Goal: Task Accomplishment & Management: Manage account settings

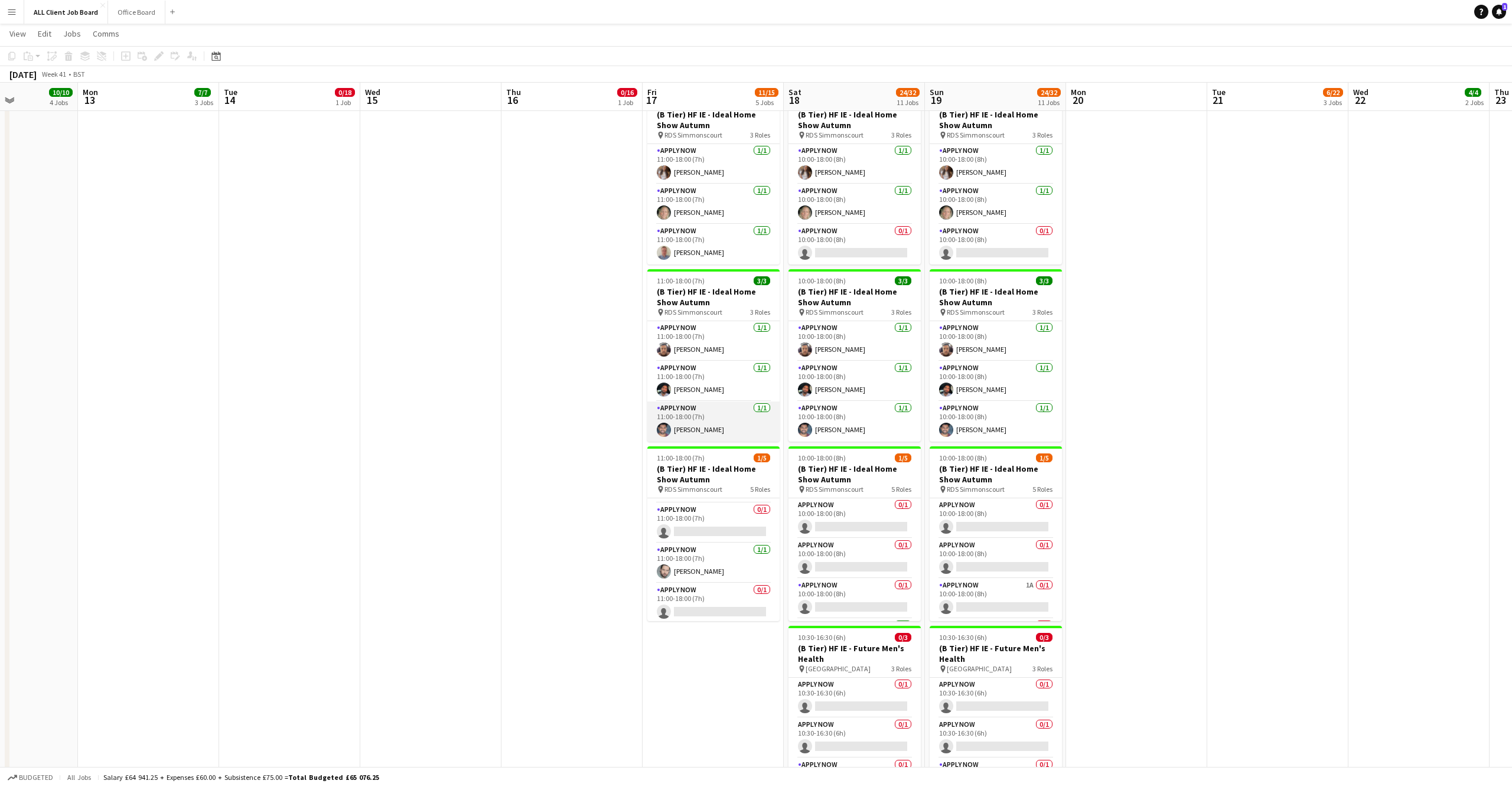
scroll to position [3628, 0]
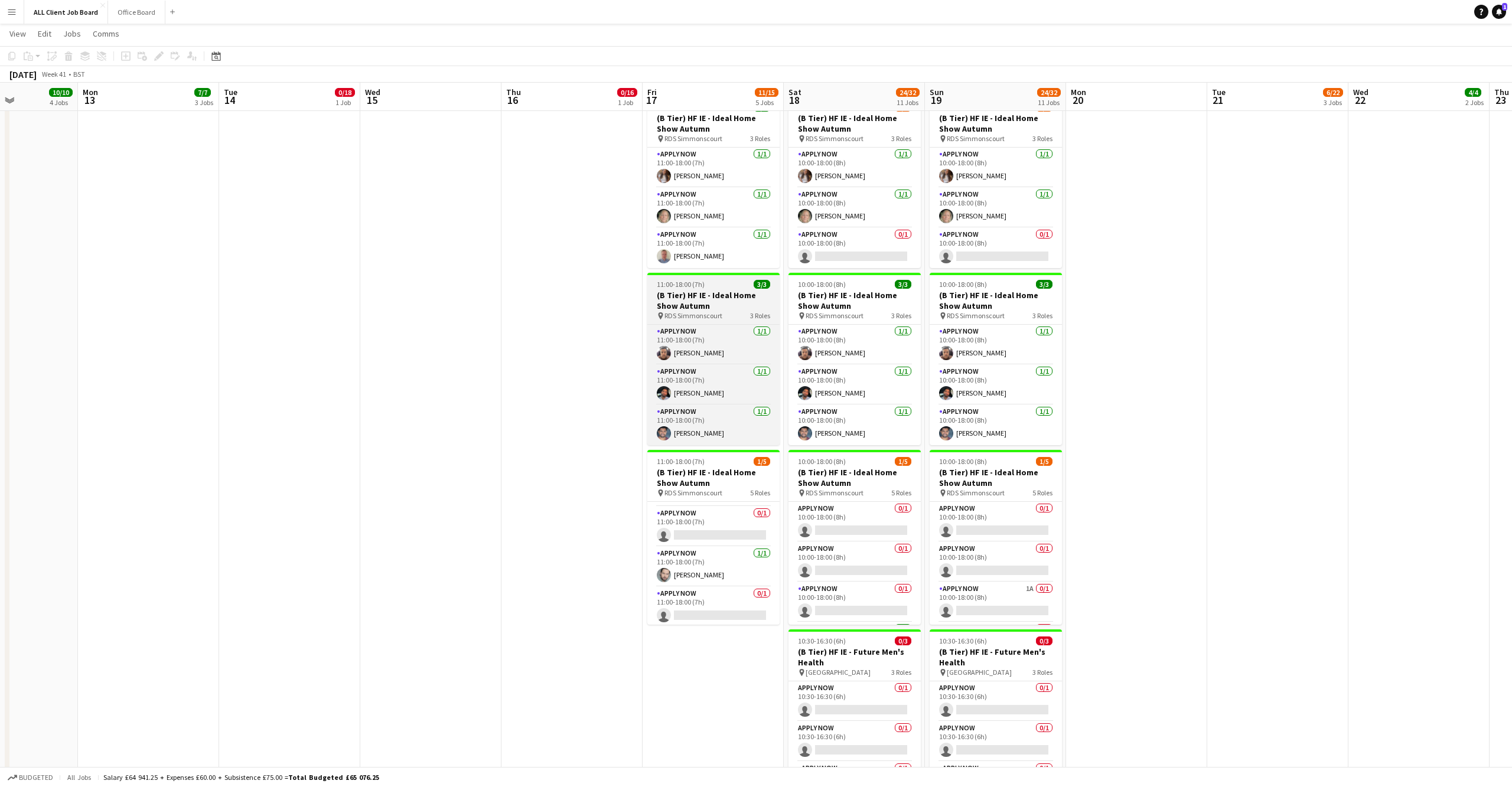
click at [694, 305] on h3 "(B Tier) HF IE - Ideal Home Show Autumn" at bounding box center [713, 300] width 132 height 22
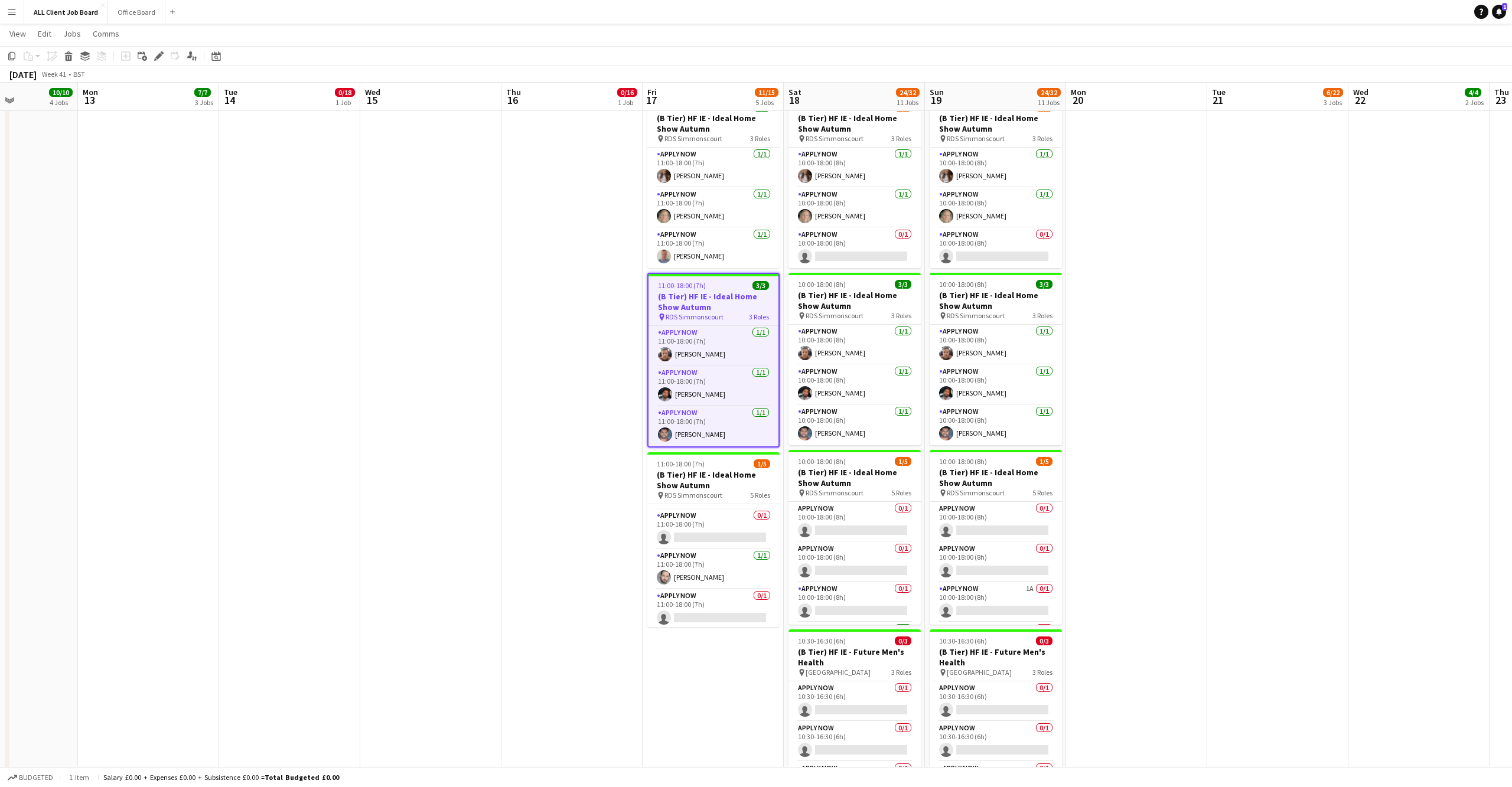
scroll to position [3597, 0]
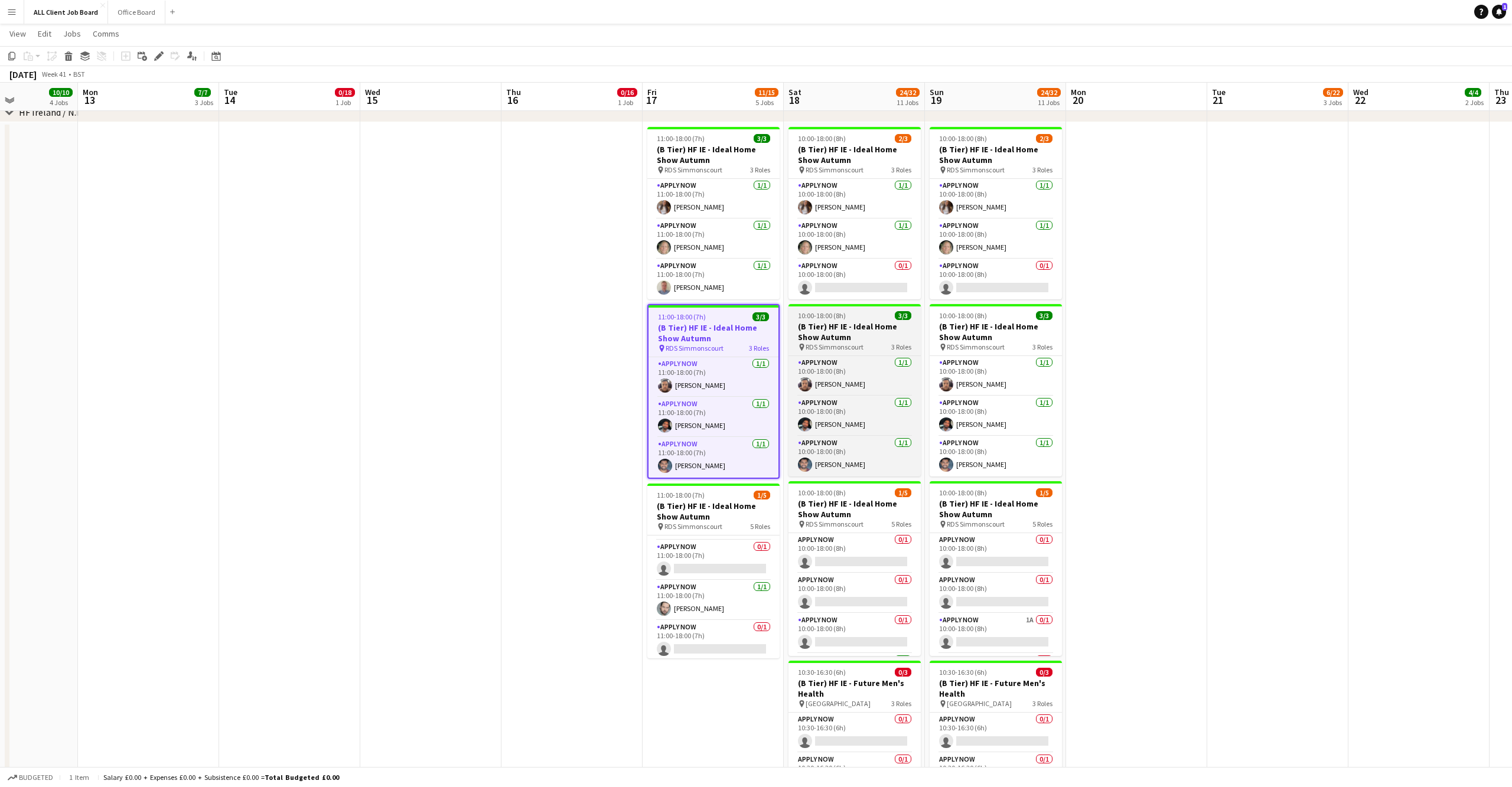
click at [844, 334] on h3 "(B Tier) HF IE - Ideal Home Show Autumn" at bounding box center [855, 332] width 132 height 22
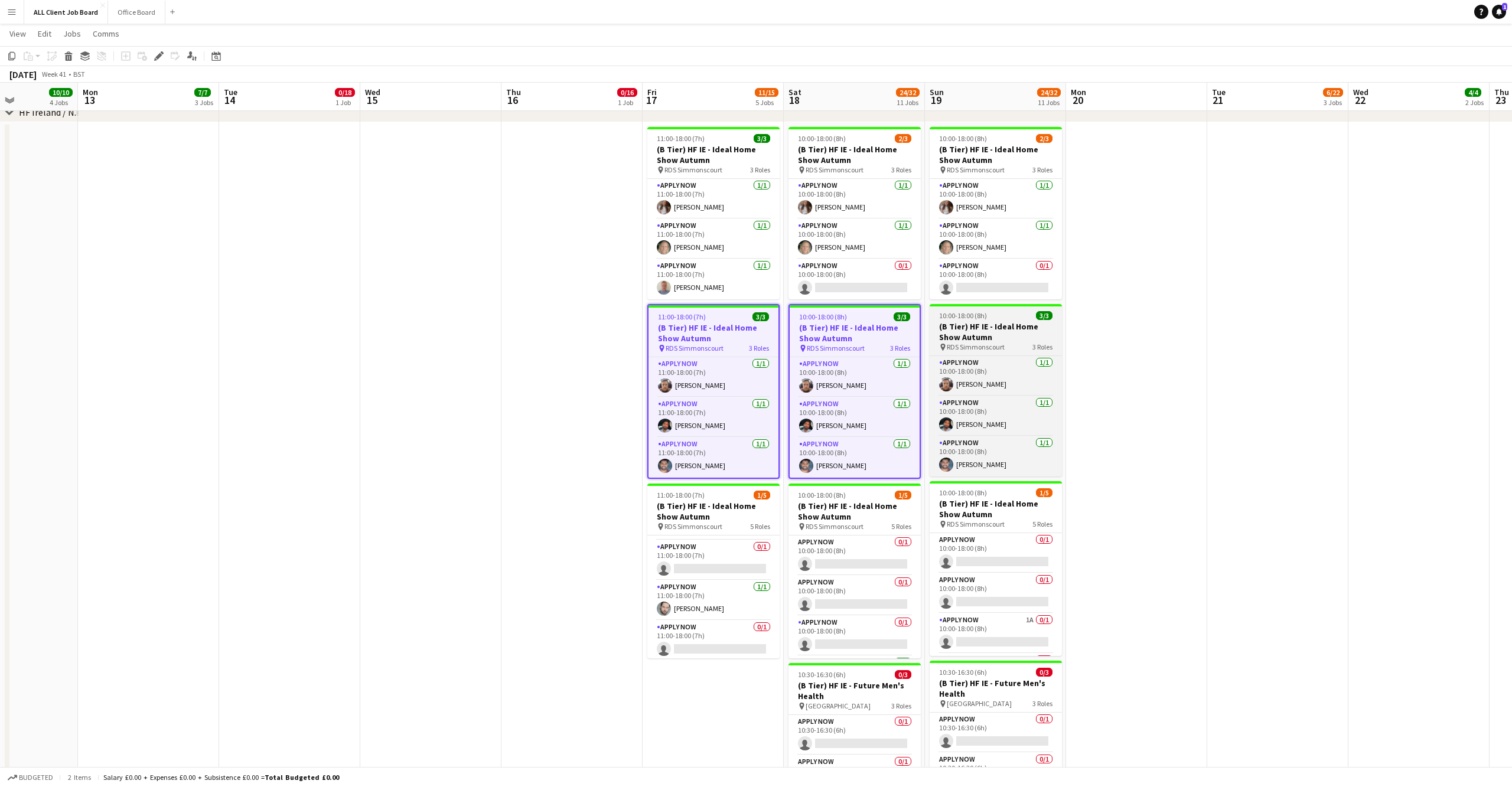
click at [975, 334] on h3 "(B Tier) HF IE - Ideal Home Show Autumn" at bounding box center [996, 332] width 132 height 22
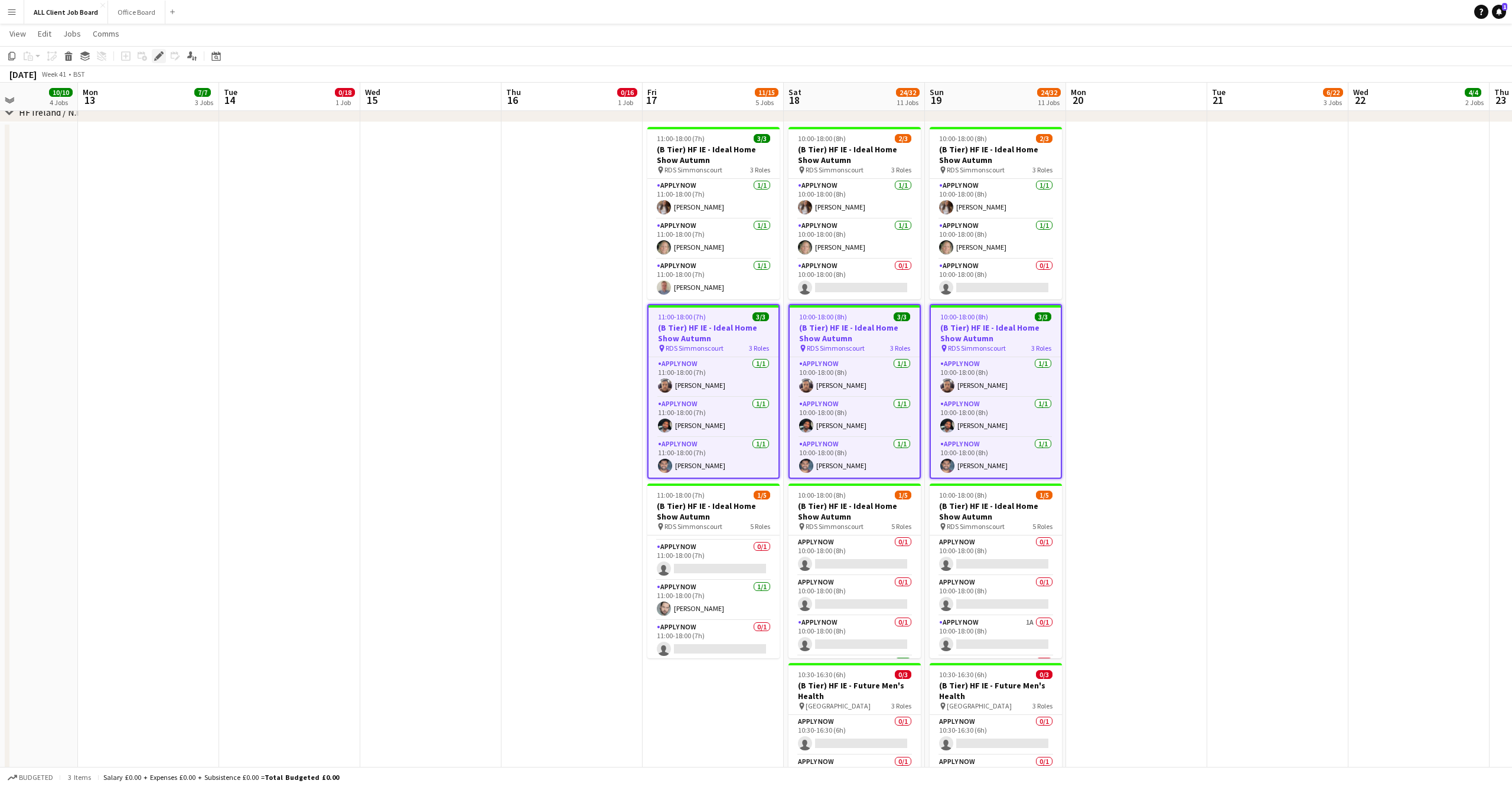
click at [159, 58] on icon at bounding box center [158, 56] width 7 height 7
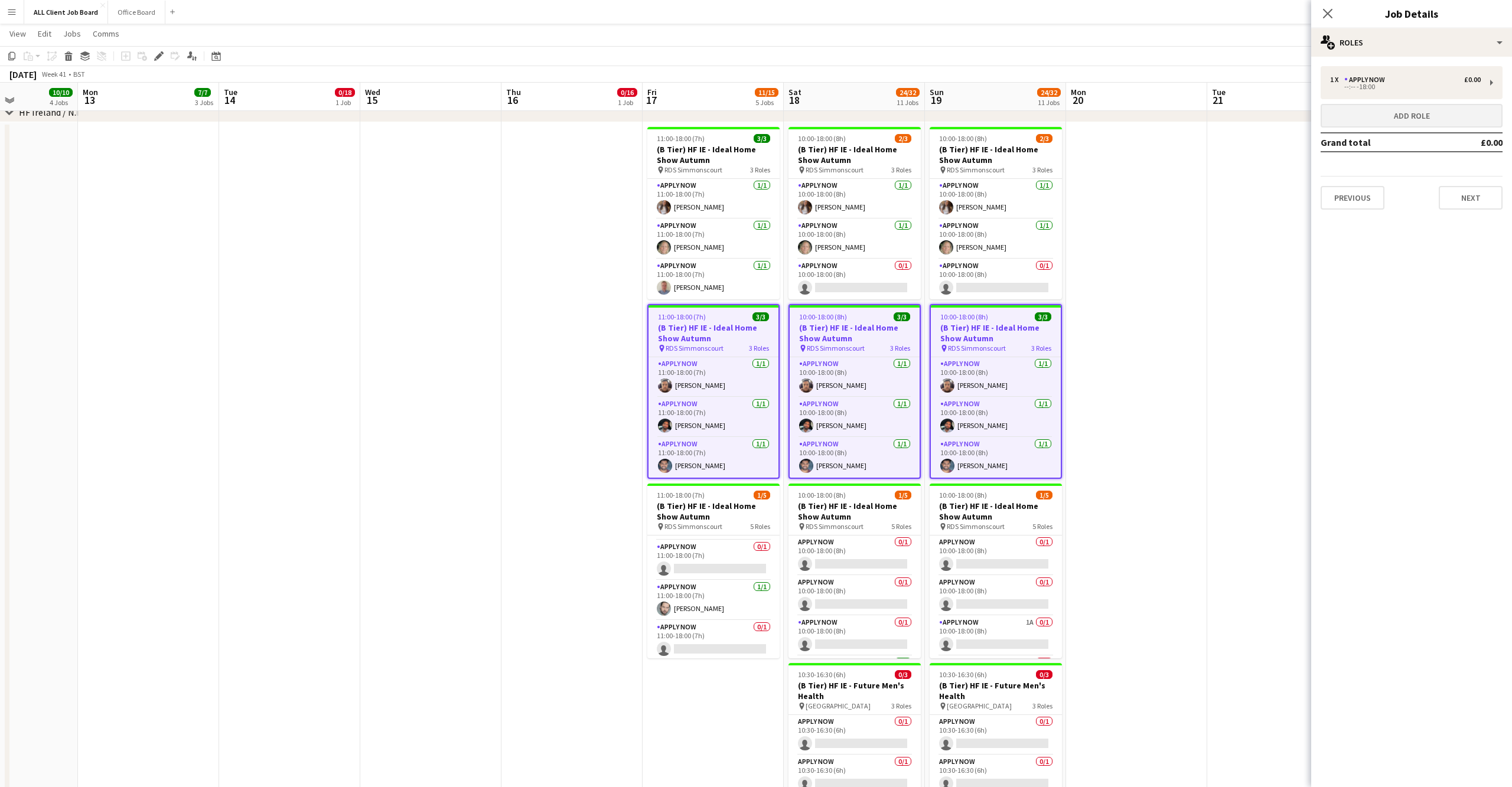
click at [1450, 112] on button "Add role" at bounding box center [1412, 115] width 182 height 24
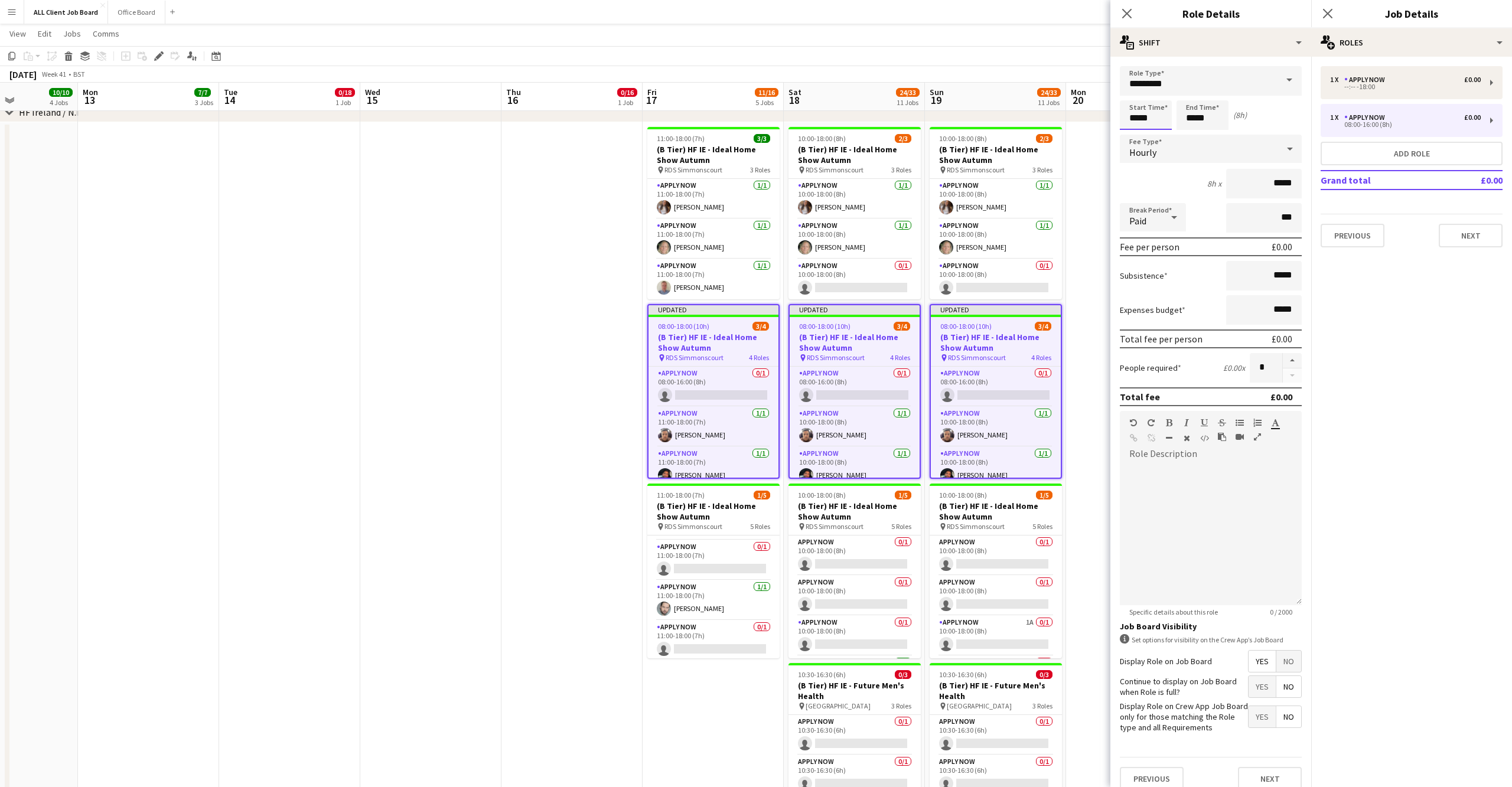
drag, startPoint x: 1132, startPoint y: 114, endPoint x: 1139, endPoint y: 101, distance: 14.8
click at [1134, 114] on input "*****" at bounding box center [1145, 114] width 52 height 29
click at [1133, 95] on div at bounding box center [1134, 94] width 24 height 12
type input "*****"
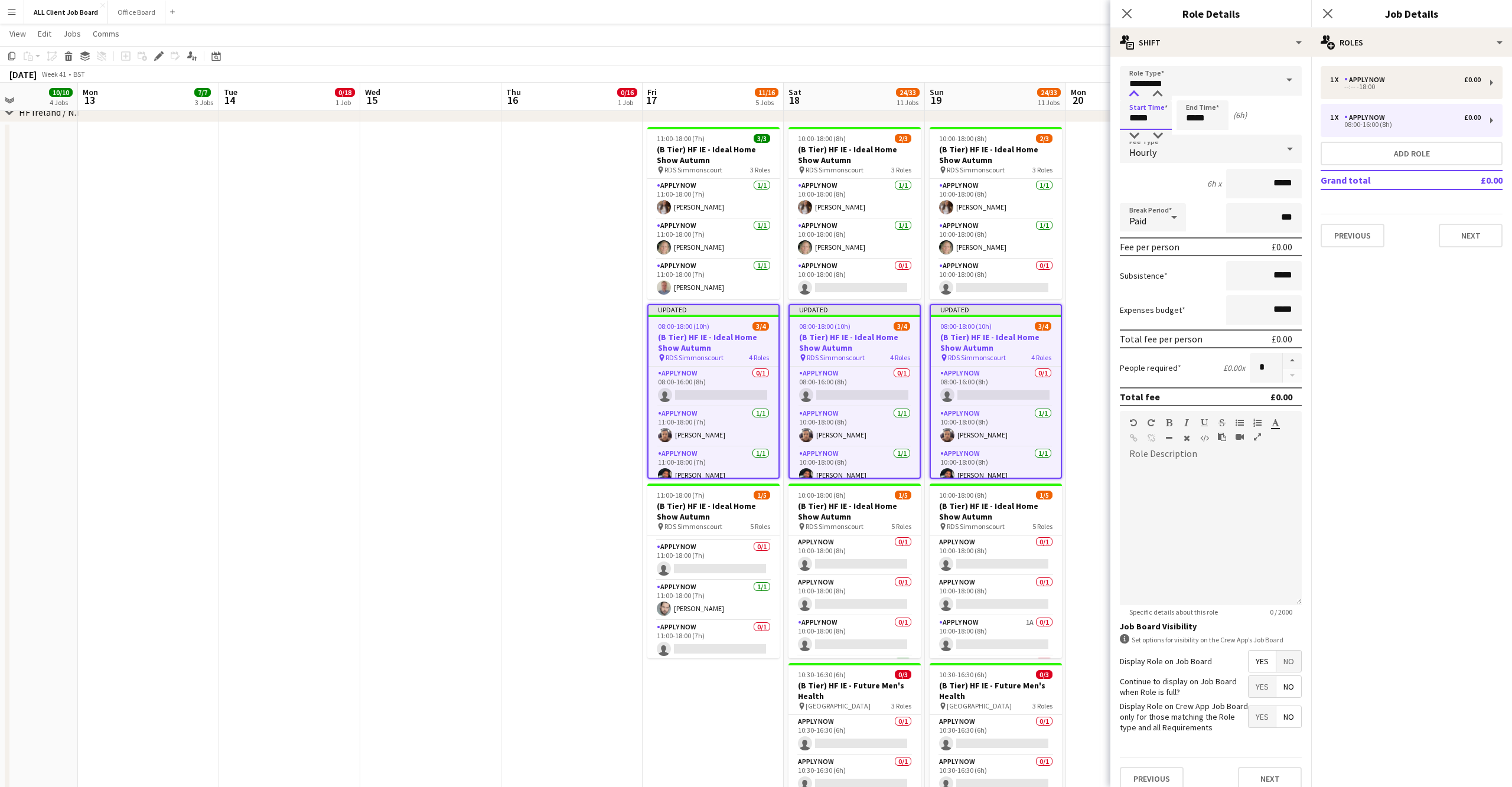
click at [1136, 94] on div at bounding box center [1134, 94] width 24 height 12
drag, startPoint x: 1194, startPoint y: 114, endPoint x: 1194, endPoint y: 98, distance: 16.0
click at [1194, 114] on input "*****" at bounding box center [1202, 114] width 52 height 29
click at [1194, 94] on div at bounding box center [1191, 94] width 24 height 12
type input "*****"
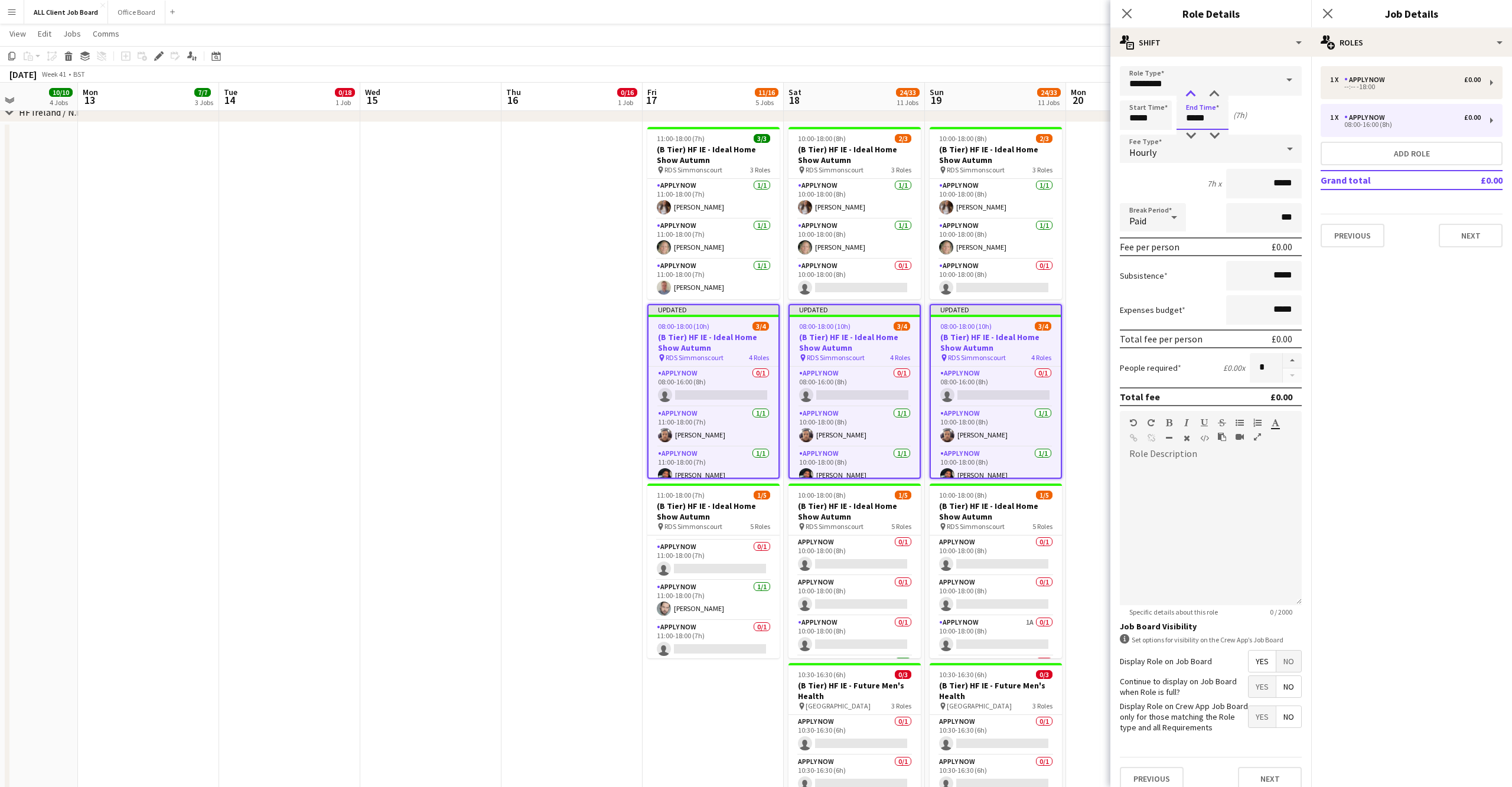
click at [1194, 94] on div at bounding box center [1191, 94] width 24 height 12
click at [1329, 20] on app-icon "Close pop-in" at bounding box center [1329, 14] width 17 height 17
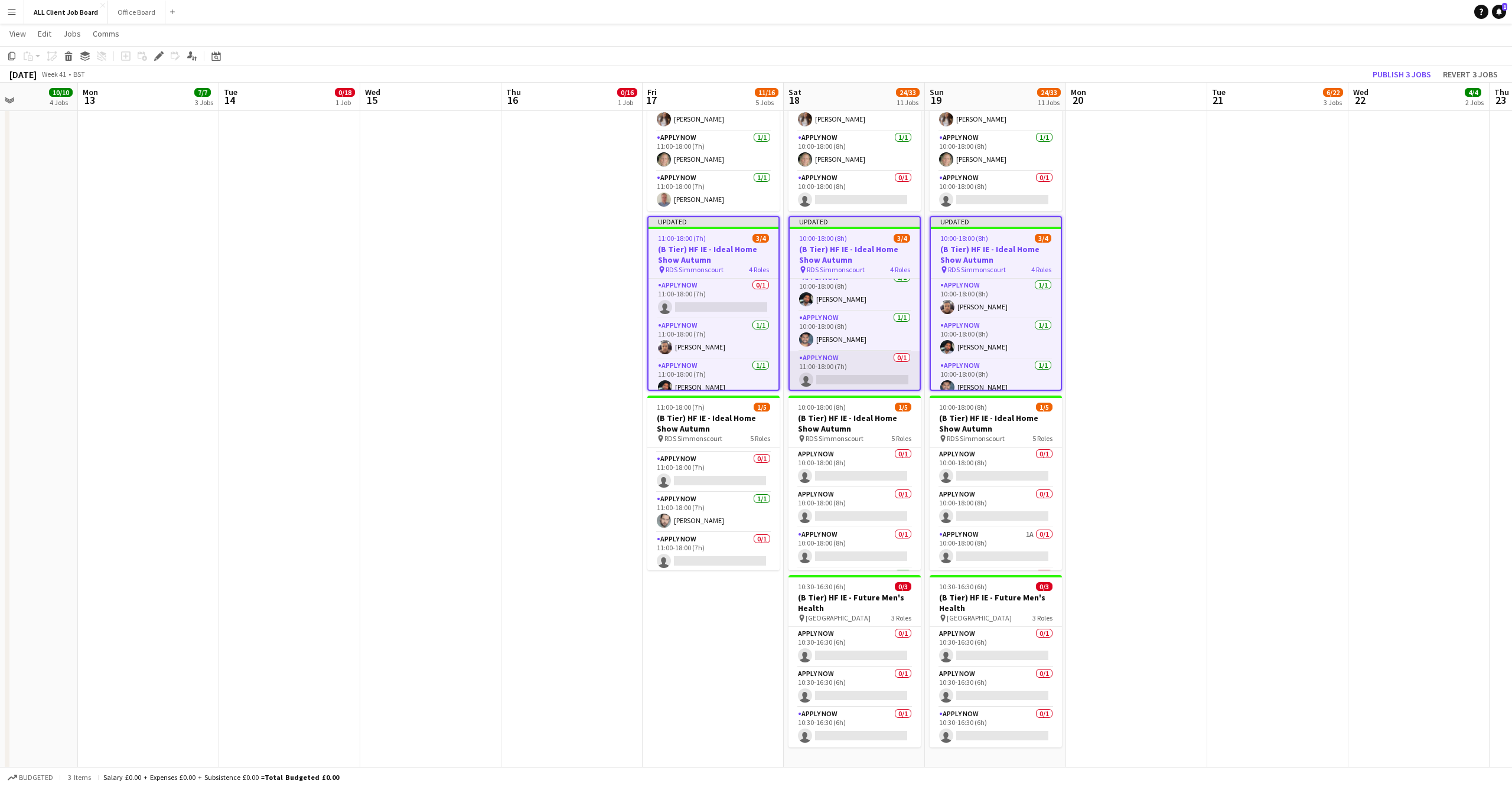
scroll to position [46, 0]
click at [847, 371] on app-card-role "APPLY NOW 0/1 11:00-18:00 (7h) single-neutral-actions" at bounding box center [855, 373] width 130 height 41
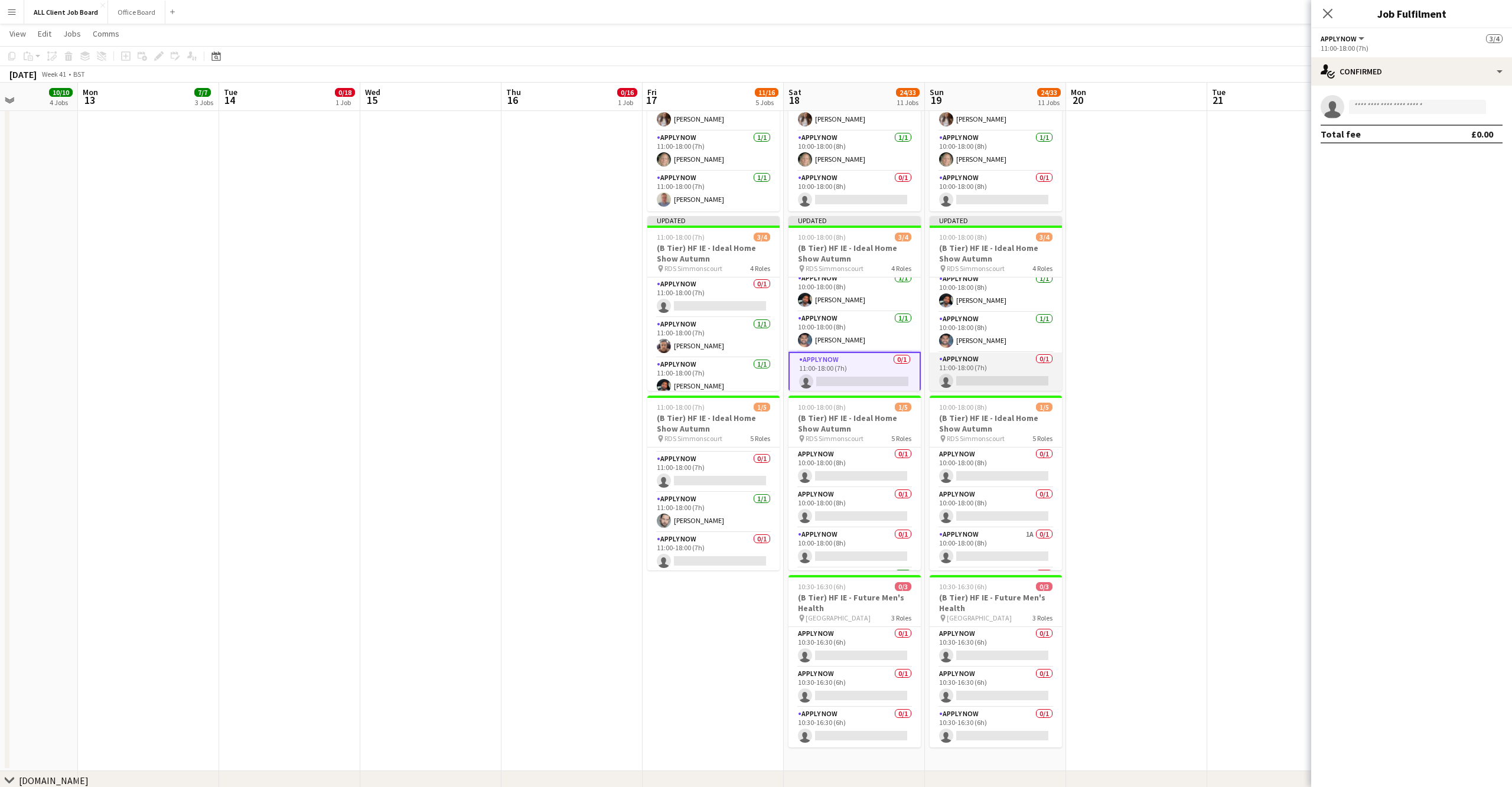
click at [956, 369] on app-card-role "APPLY NOW 0/1 11:00-18:00 (7h) single-neutral-actions" at bounding box center [996, 372] width 132 height 41
click at [1493, 65] on div "single-neutral-actions-check-2 Confirmed" at bounding box center [1412, 72] width 201 height 28
click at [1445, 242] on div "pen-write Job Details" at bounding box center [1452, 241] width 117 height 24
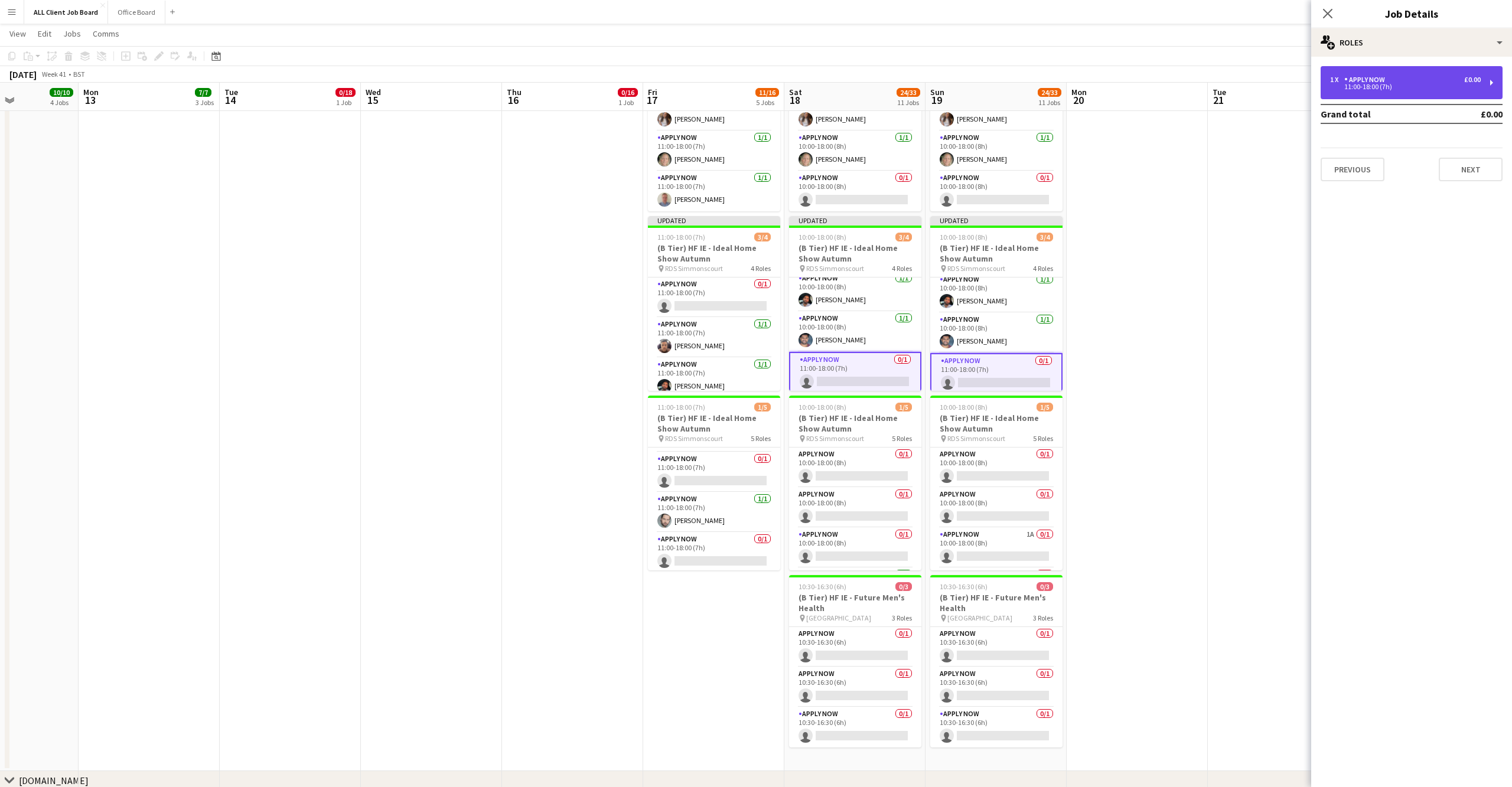
click at [1408, 72] on div "1 x APPLY NOW £0.00 11:00-18:00 (7h)" at bounding box center [1412, 82] width 182 height 33
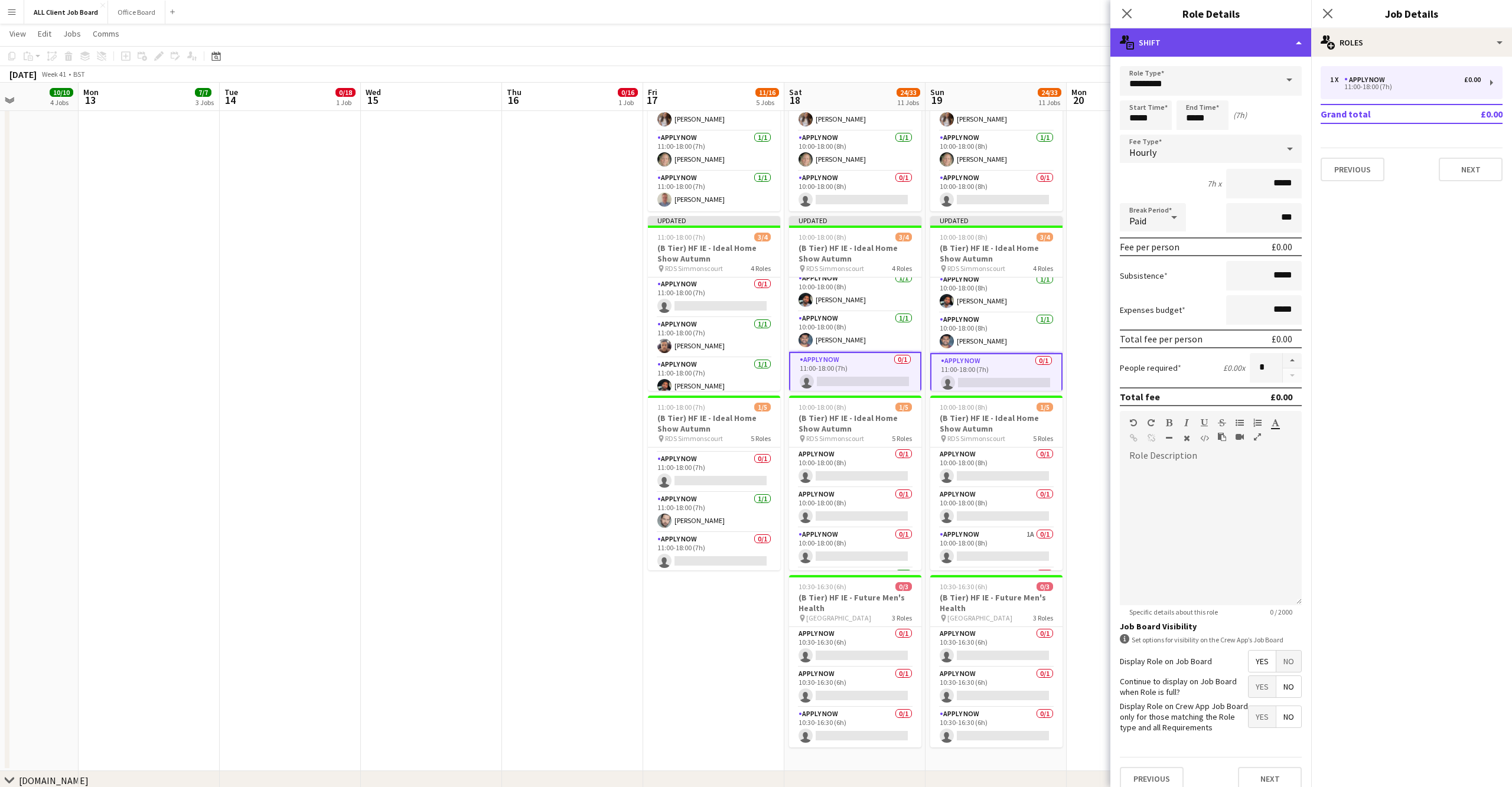
click at [1276, 45] on div "multiple-actions-text Shift" at bounding box center [1211, 43] width 201 height 28
drag, startPoint x: 1134, startPoint y: 107, endPoint x: 1141, endPoint y: 114, distance: 9.9
click at [1136, 108] on input "*****" at bounding box center [1145, 114] width 52 height 29
type input "*****"
click at [1136, 134] on div at bounding box center [1134, 136] width 24 height 12
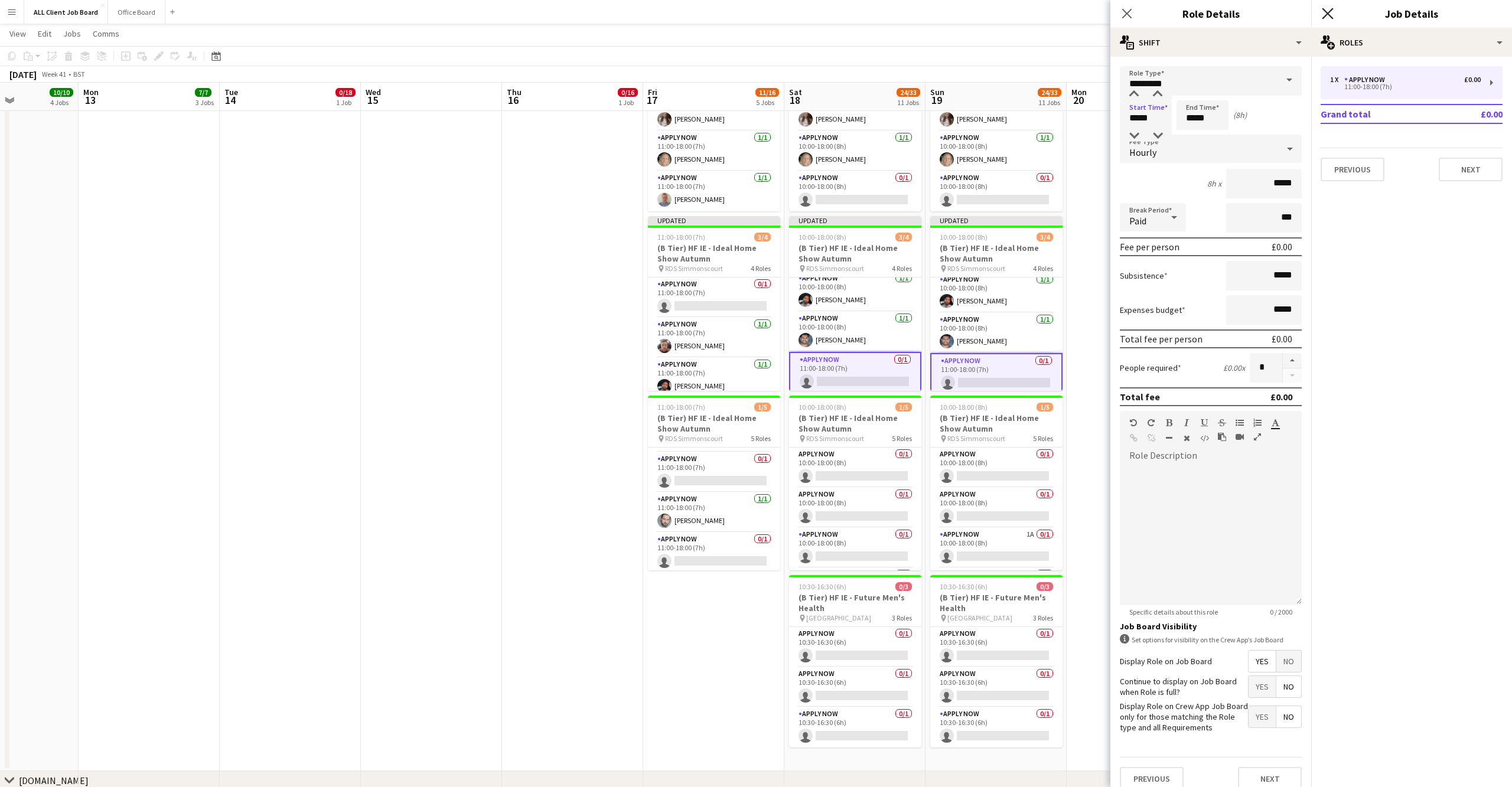
click at [1332, 10] on icon at bounding box center [1328, 13] width 11 height 11
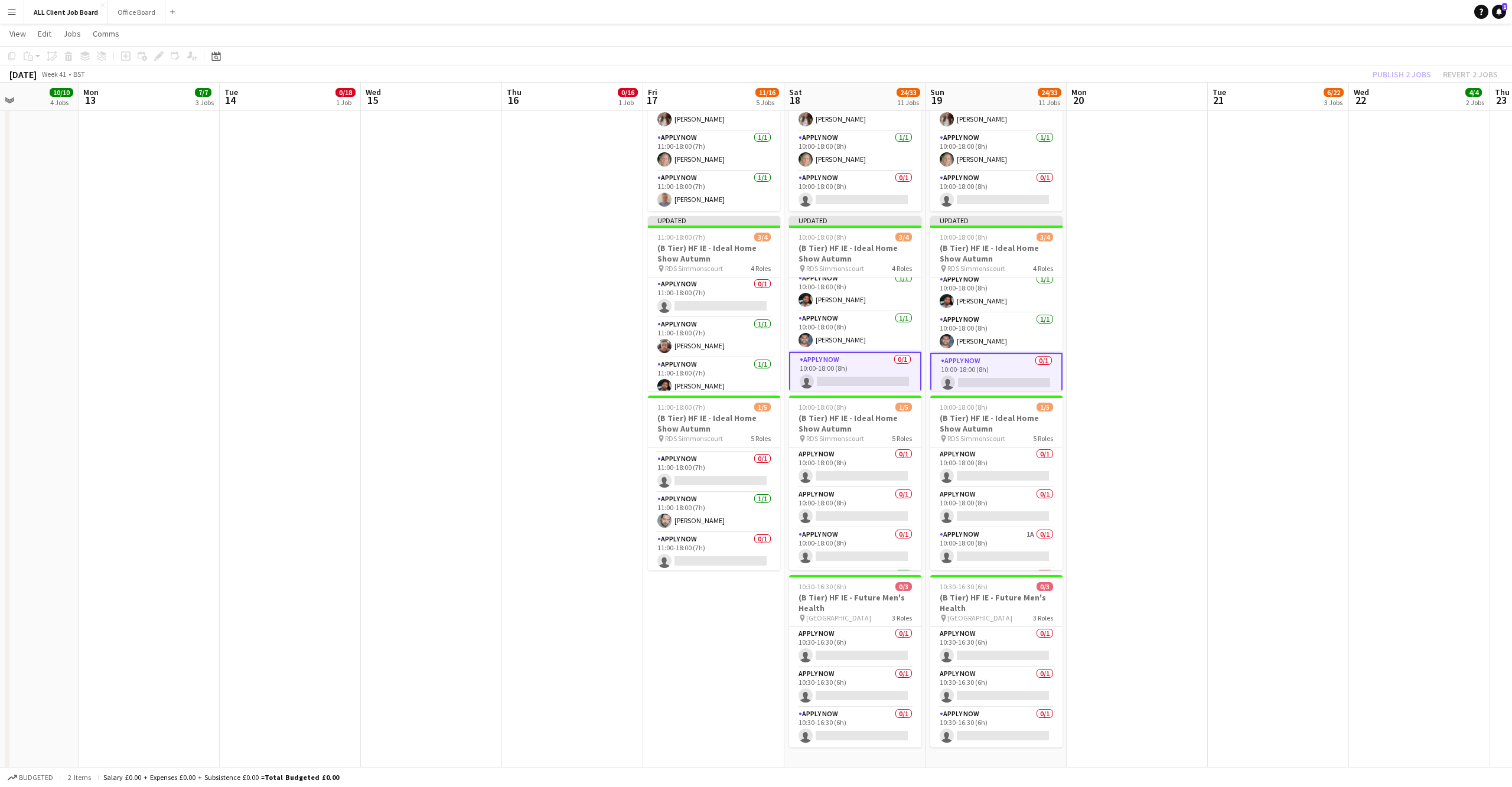
click at [1389, 74] on div "Publish 2 jobs Revert 2 jobs" at bounding box center [1435, 75] width 154 height 15
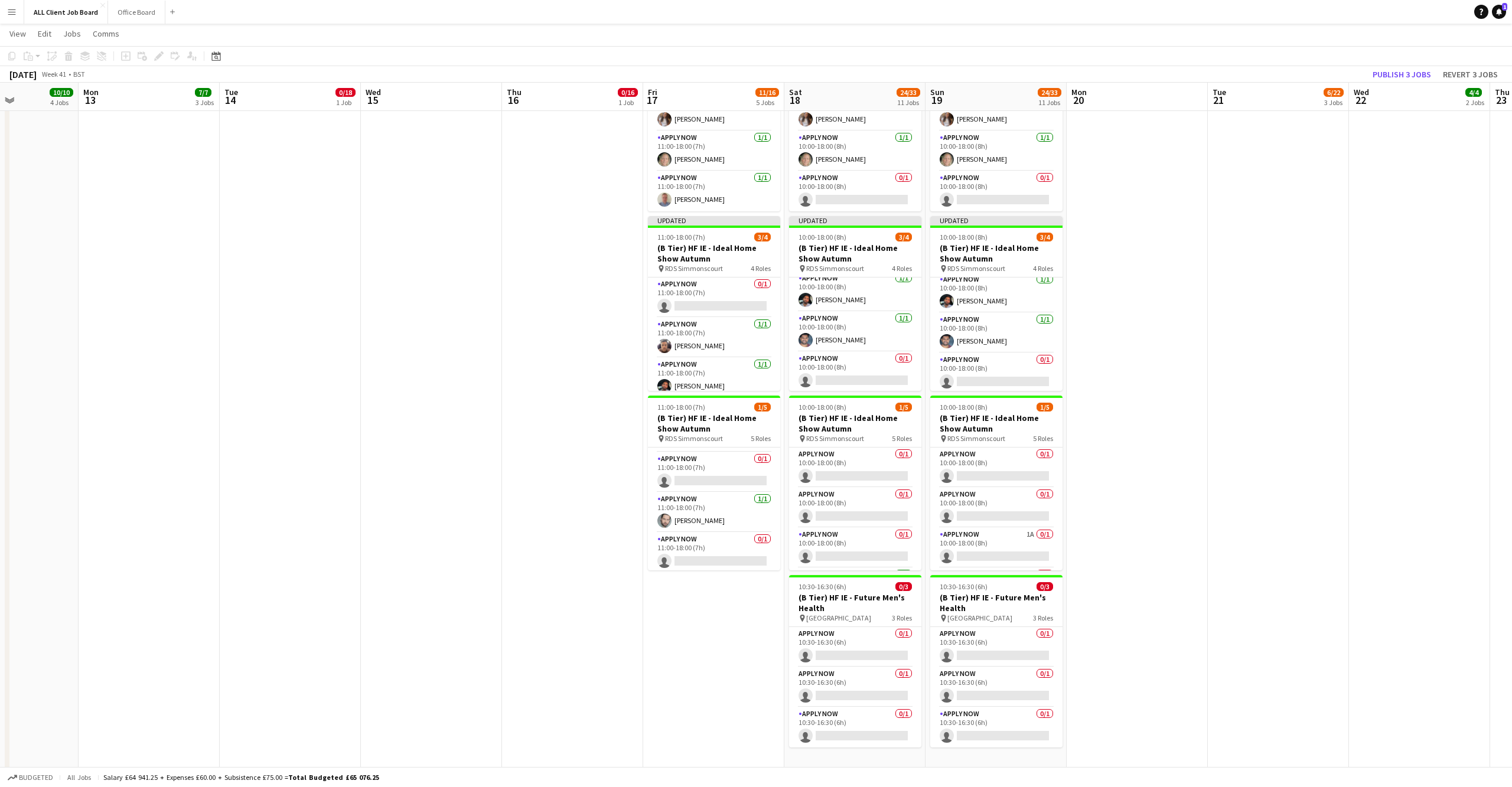
scroll to position [45, 0]
click at [1389, 74] on button "Publish 3 jobs" at bounding box center [1402, 75] width 68 height 15
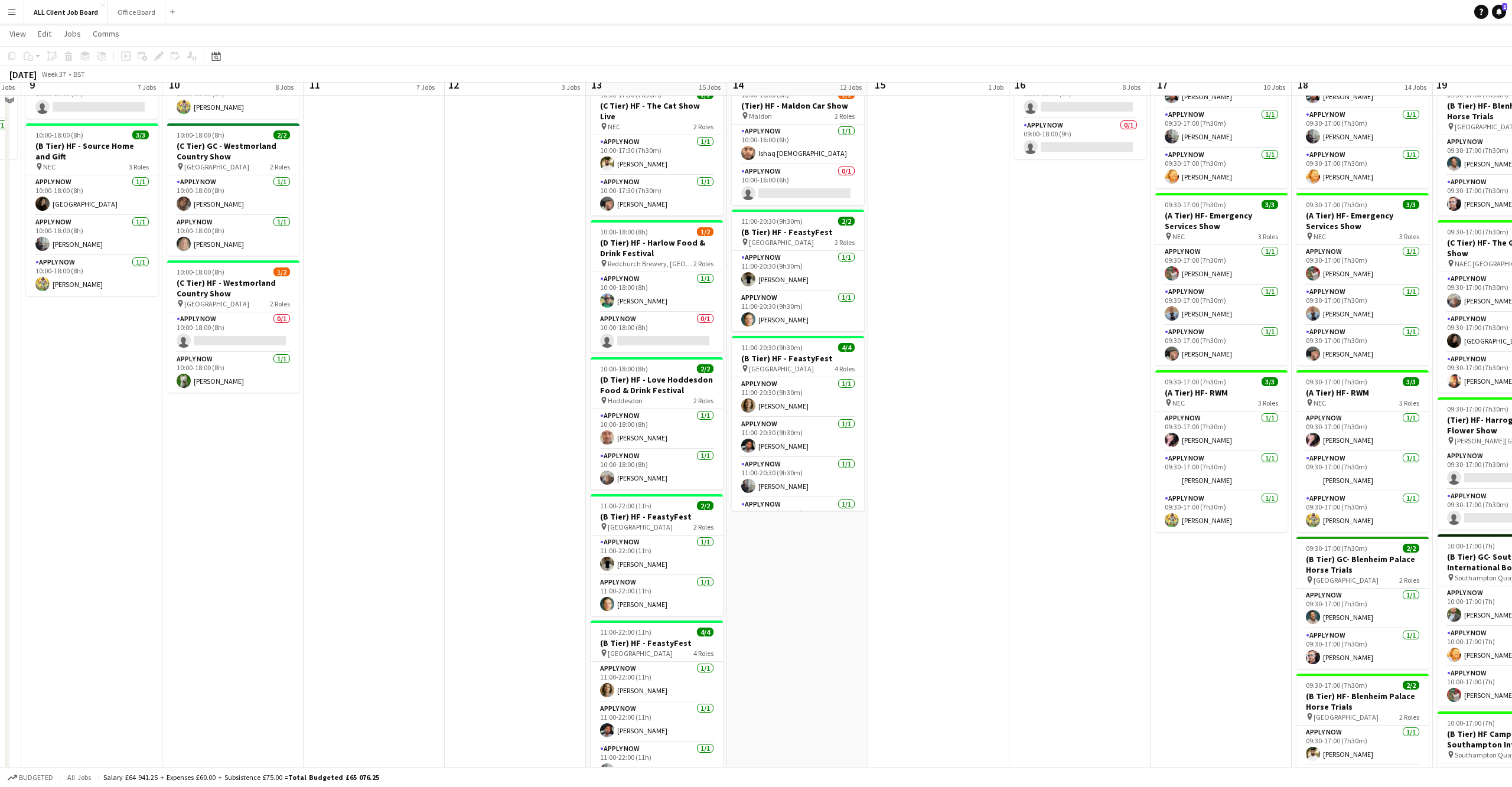
scroll to position [838, 0]
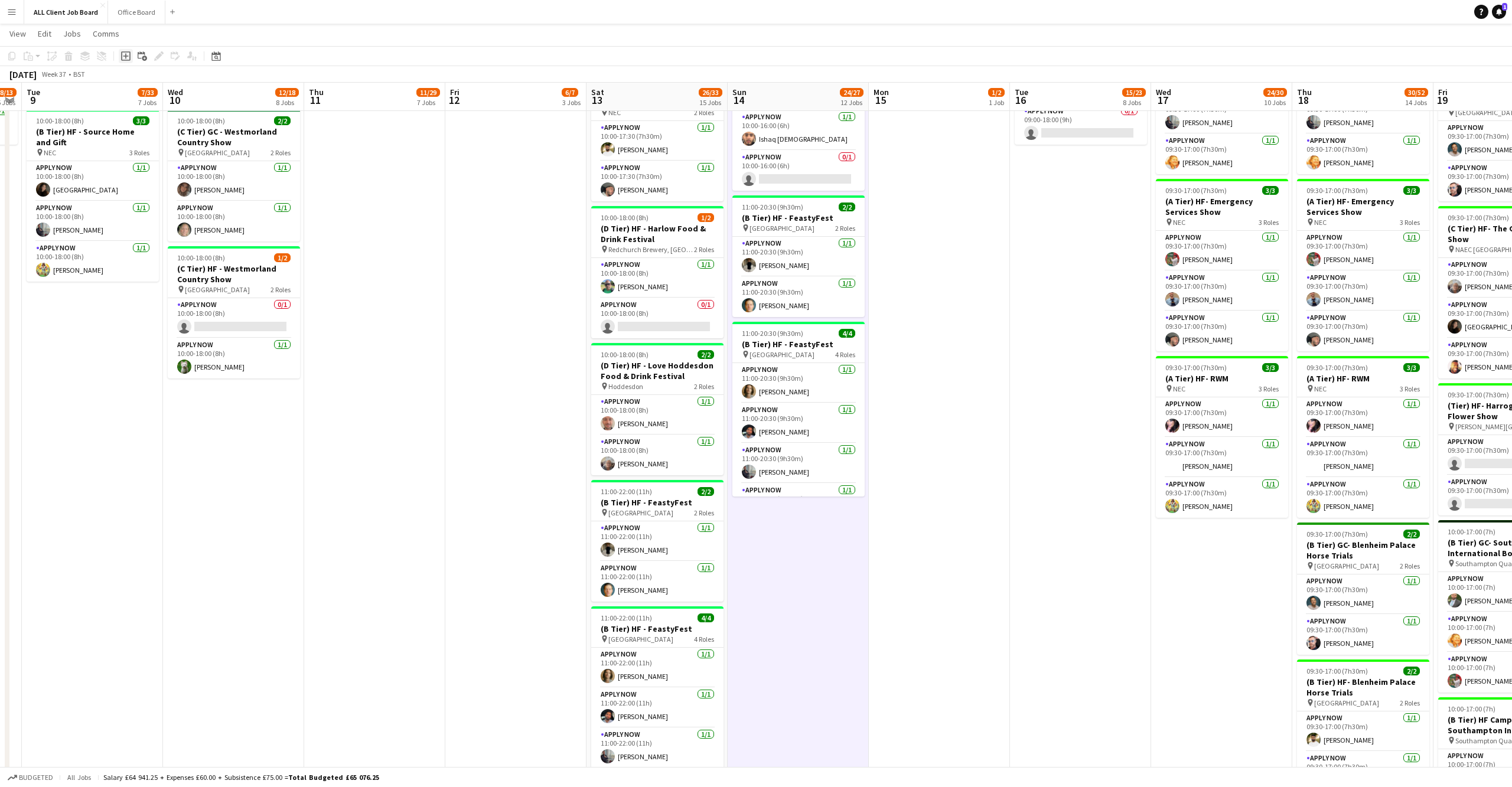
click at [126, 54] on icon at bounding box center [126, 56] width 6 height 6
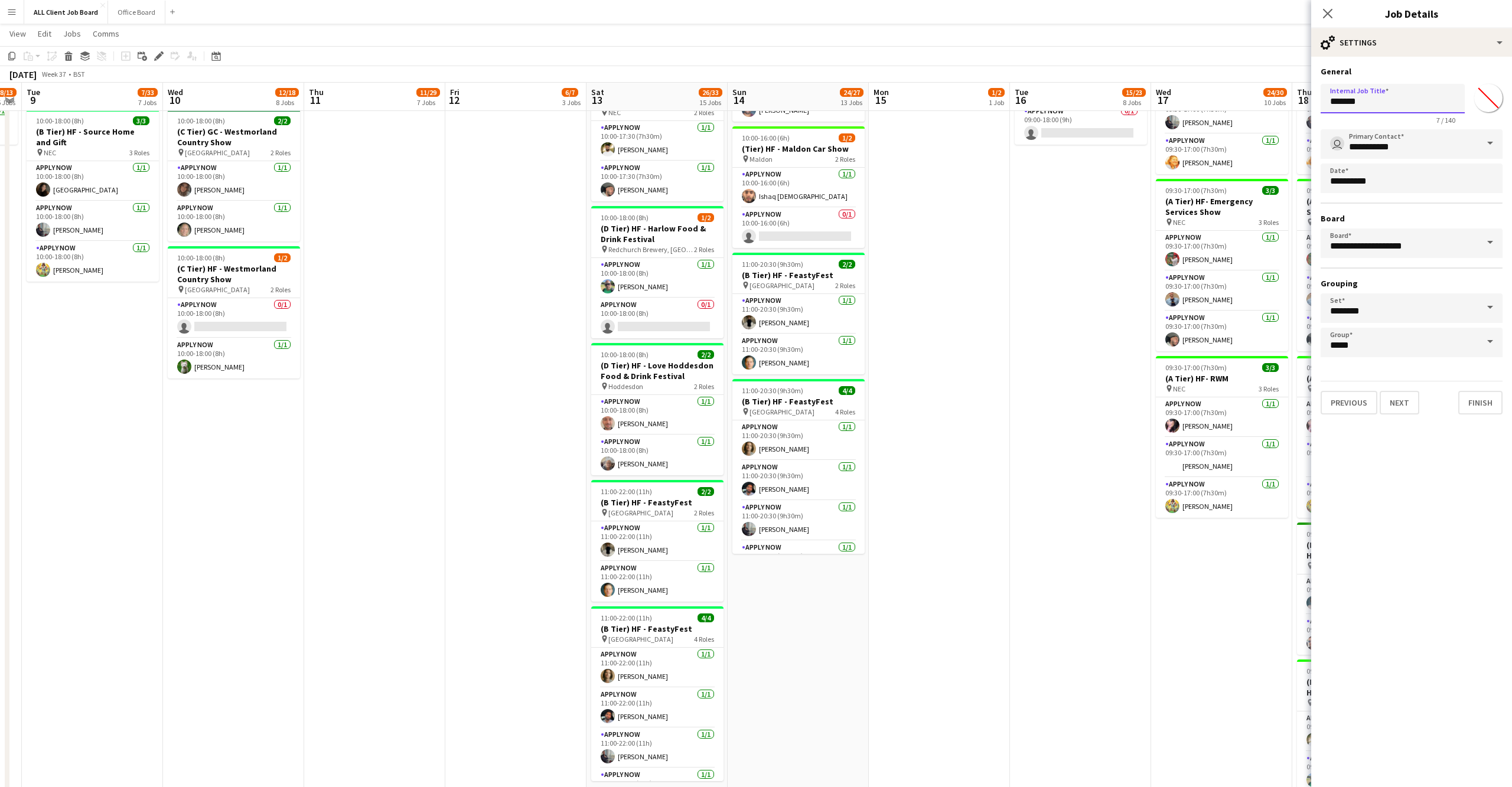
drag, startPoint x: 1357, startPoint y: 98, endPoint x: 1319, endPoint y: 94, distance: 38.2
click at [1319, 94] on form "**********" at bounding box center [1412, 240] width 201 height 349
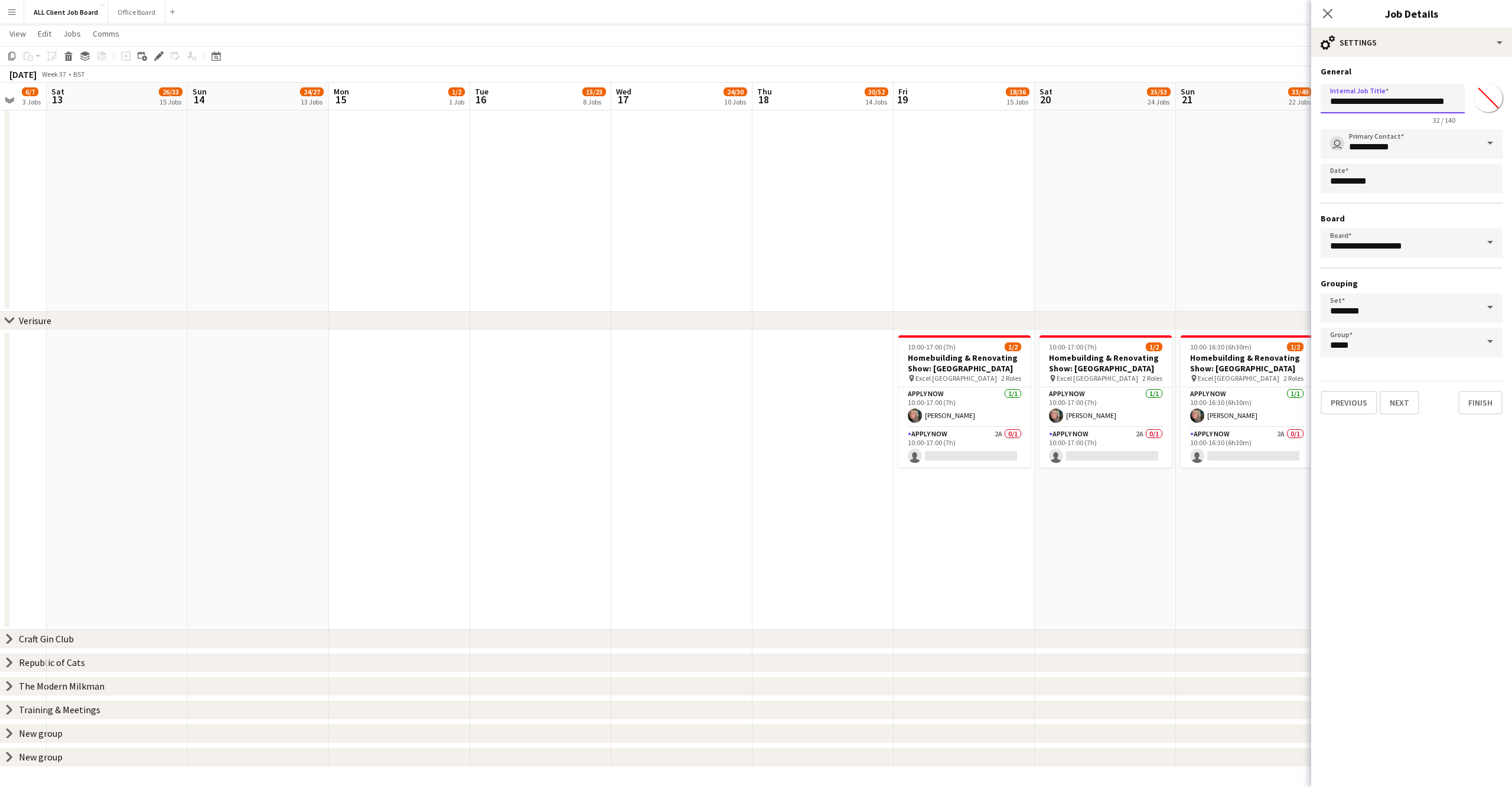
scroll to position [5192, 0]
type input "**********"
click at [132, 713] on div "chevron-right Training & Meetings" at bounding box center [756, 711] width 1512 height 19
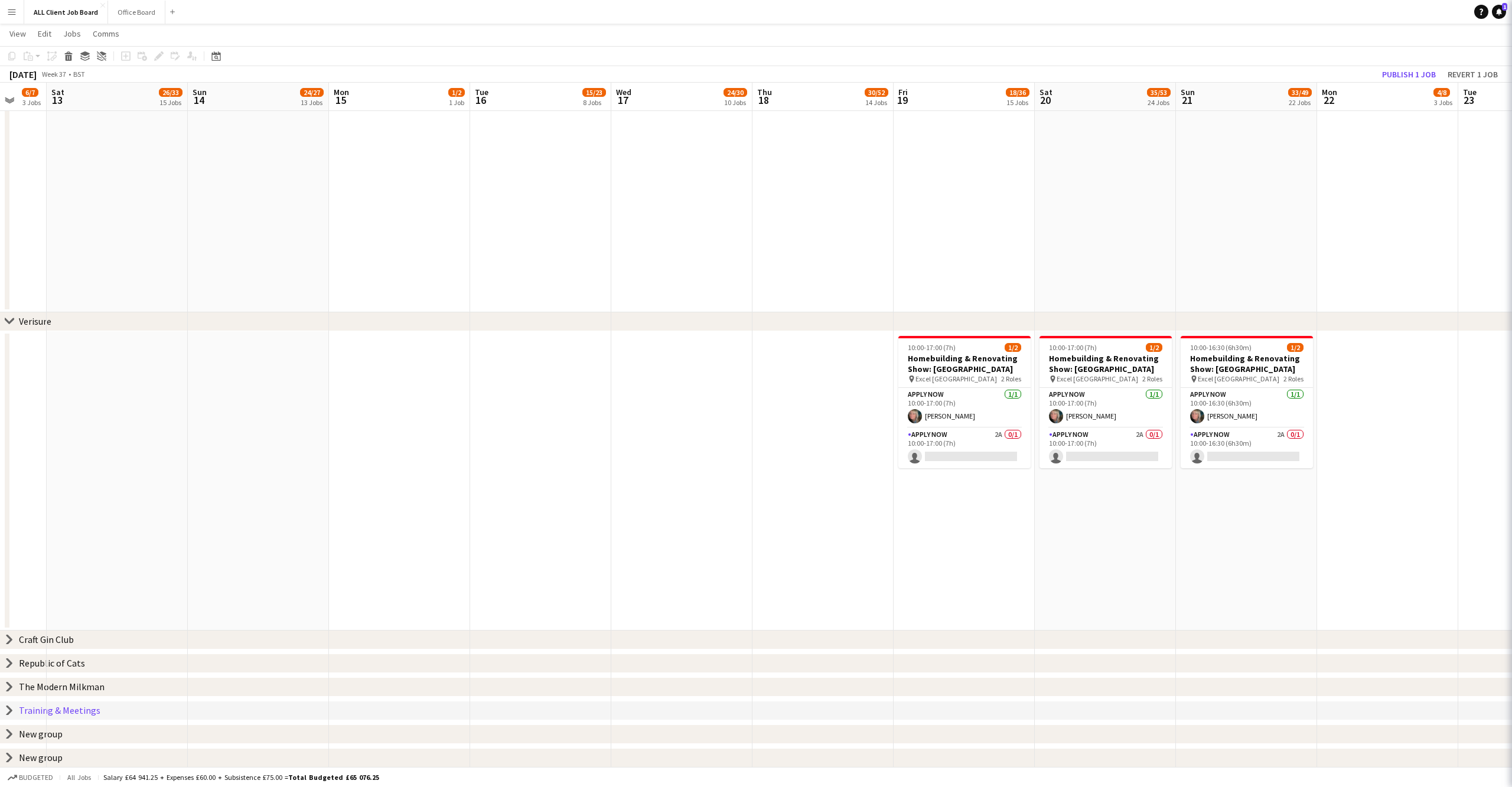
click at [58, 710] on div "Training & Meetings" at bounding box center [60, 710] width 81 height 12
click at [9, 710] on icon "chevron-right" at bounding box center [9, 710] width 9 height 9
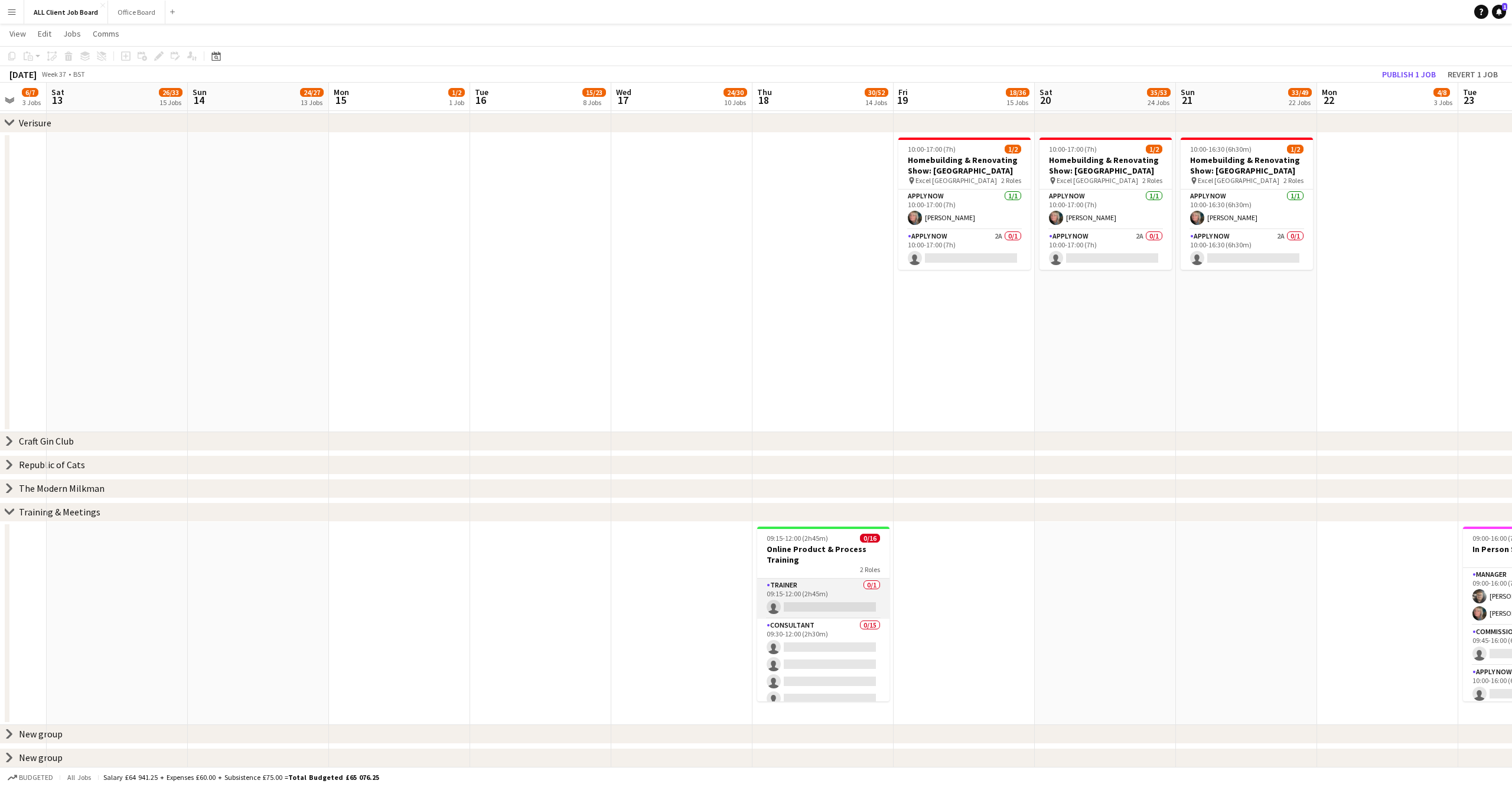
scroll to position [0, 0]
click at [12, 729] on icon "chevron-right" at bounding box center [9, 734] width 9 height 9
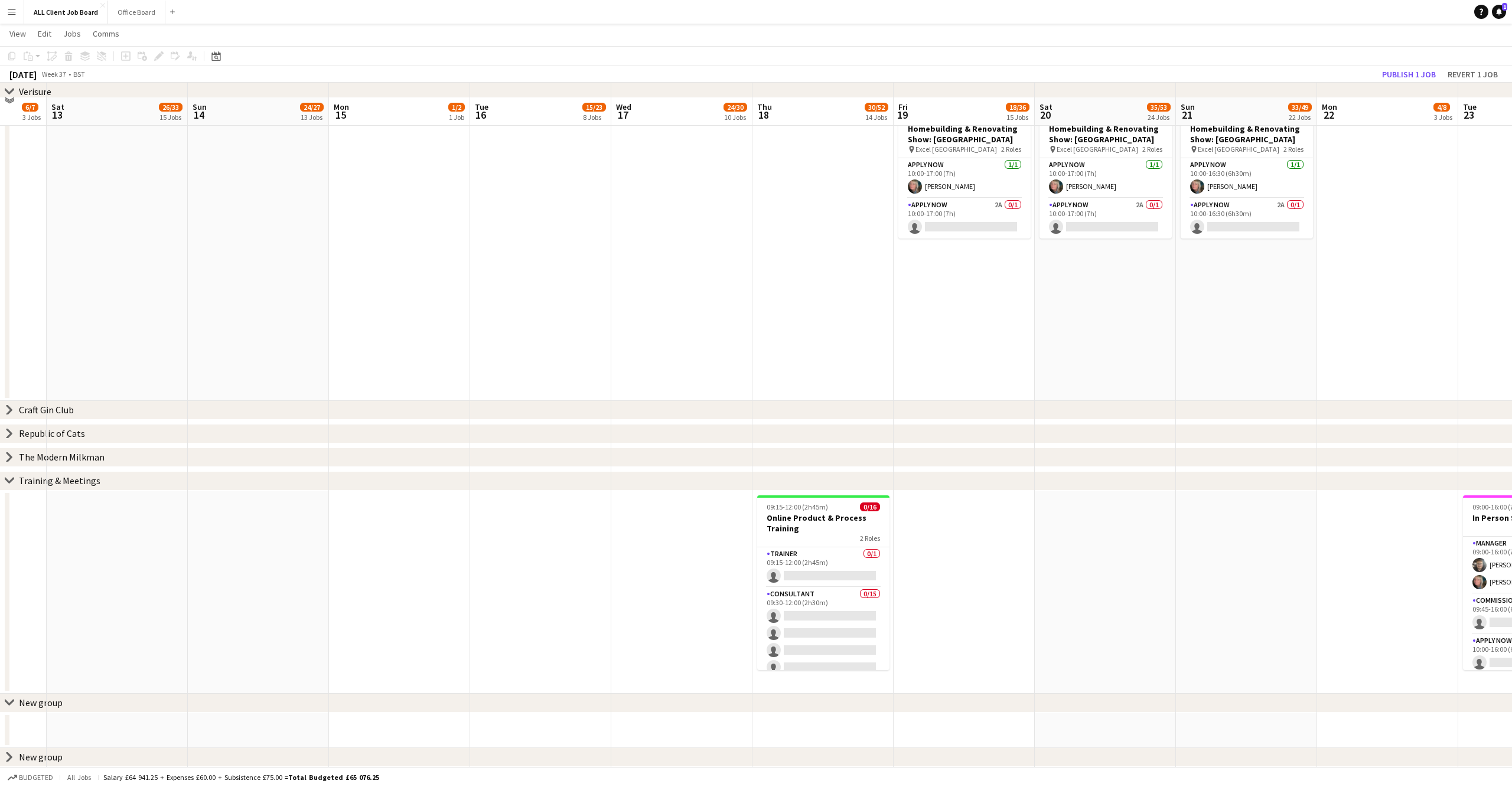
scroll to position [0, 379]
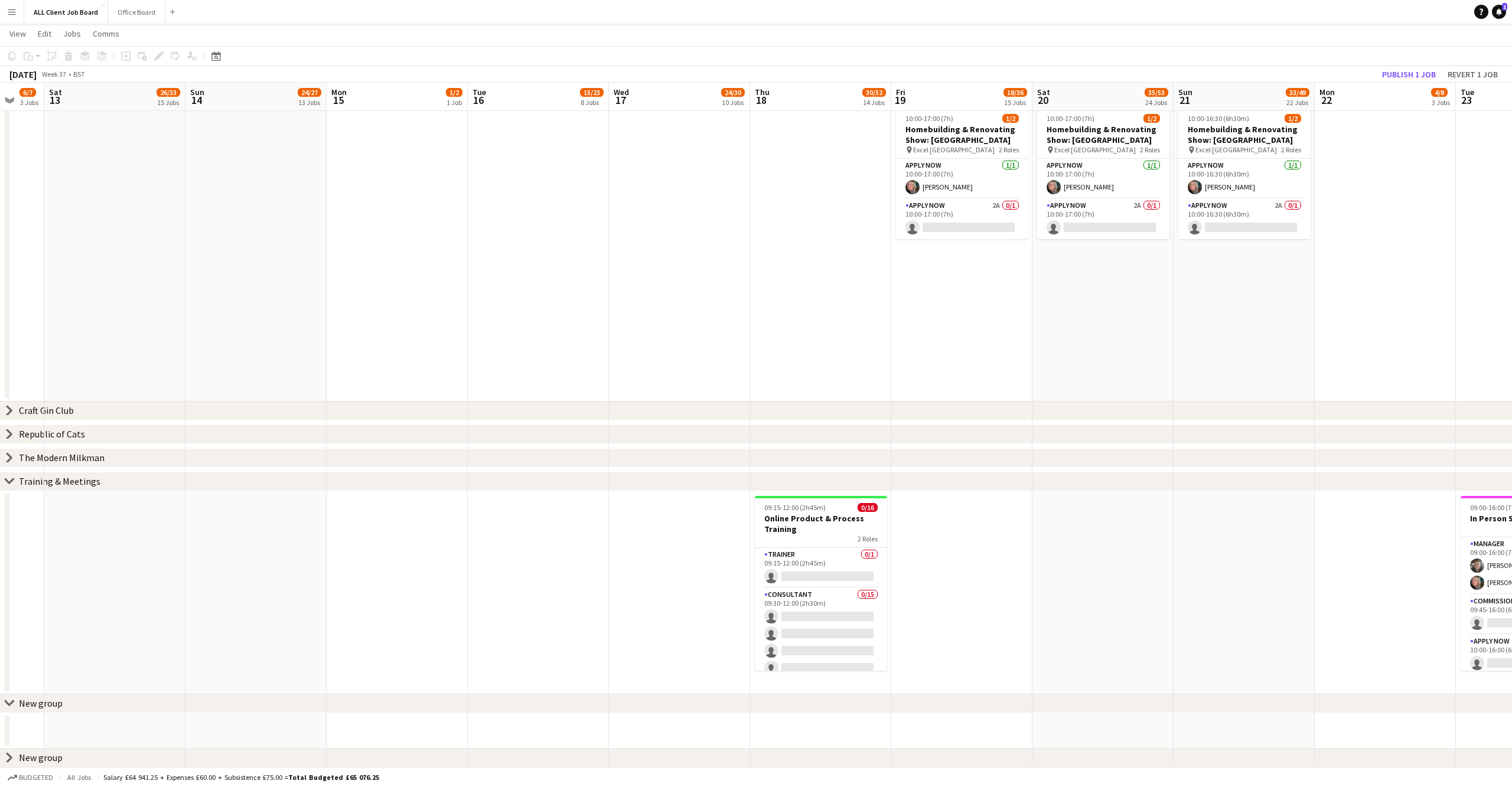
click at [12, 703] on icon "chevron-right" at bounding box center [9, 704] width 9 height 9
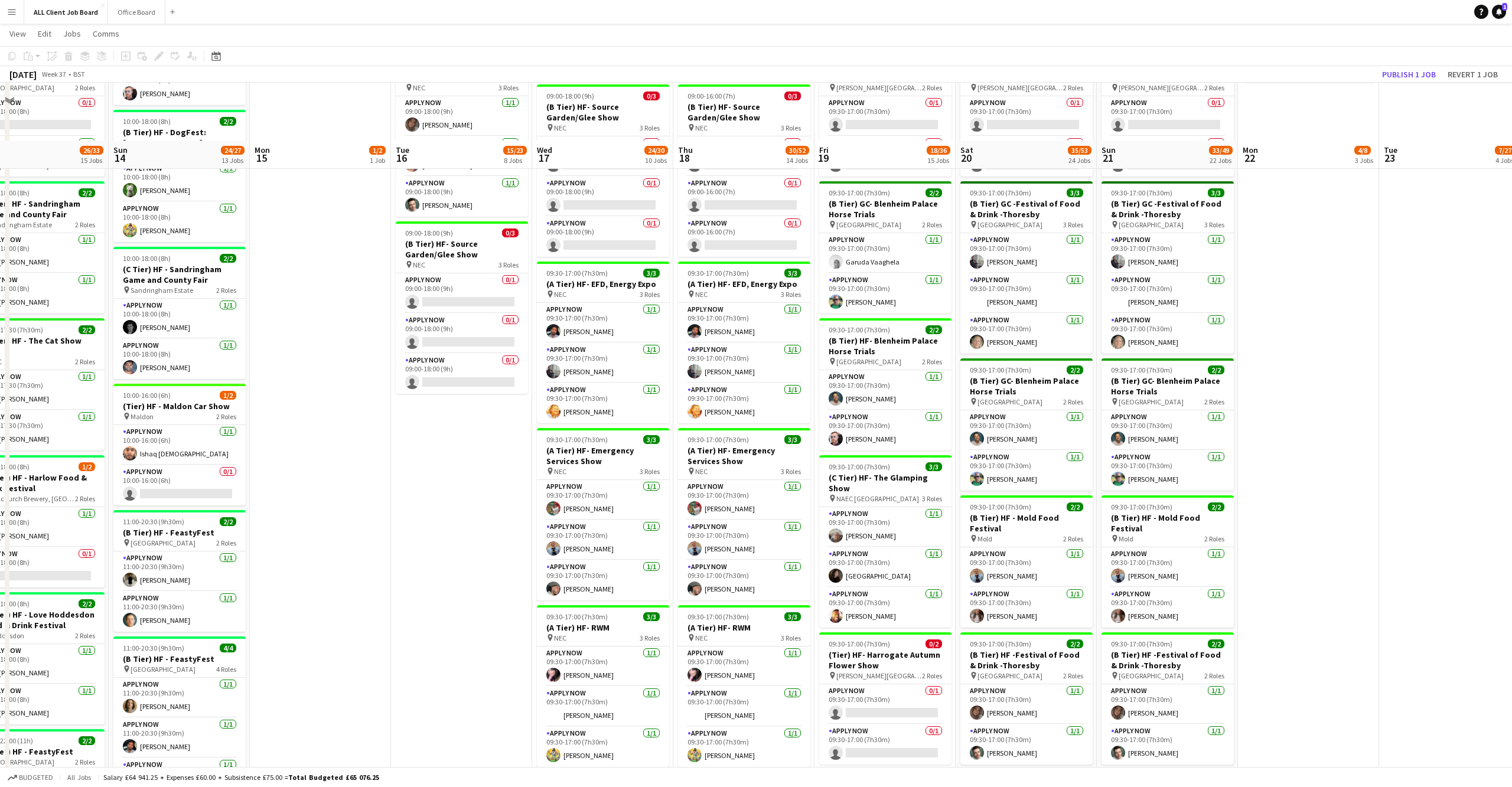
scroll to position [676, 0]
